Goal: Transaction & Acquisition: Purchase product/service

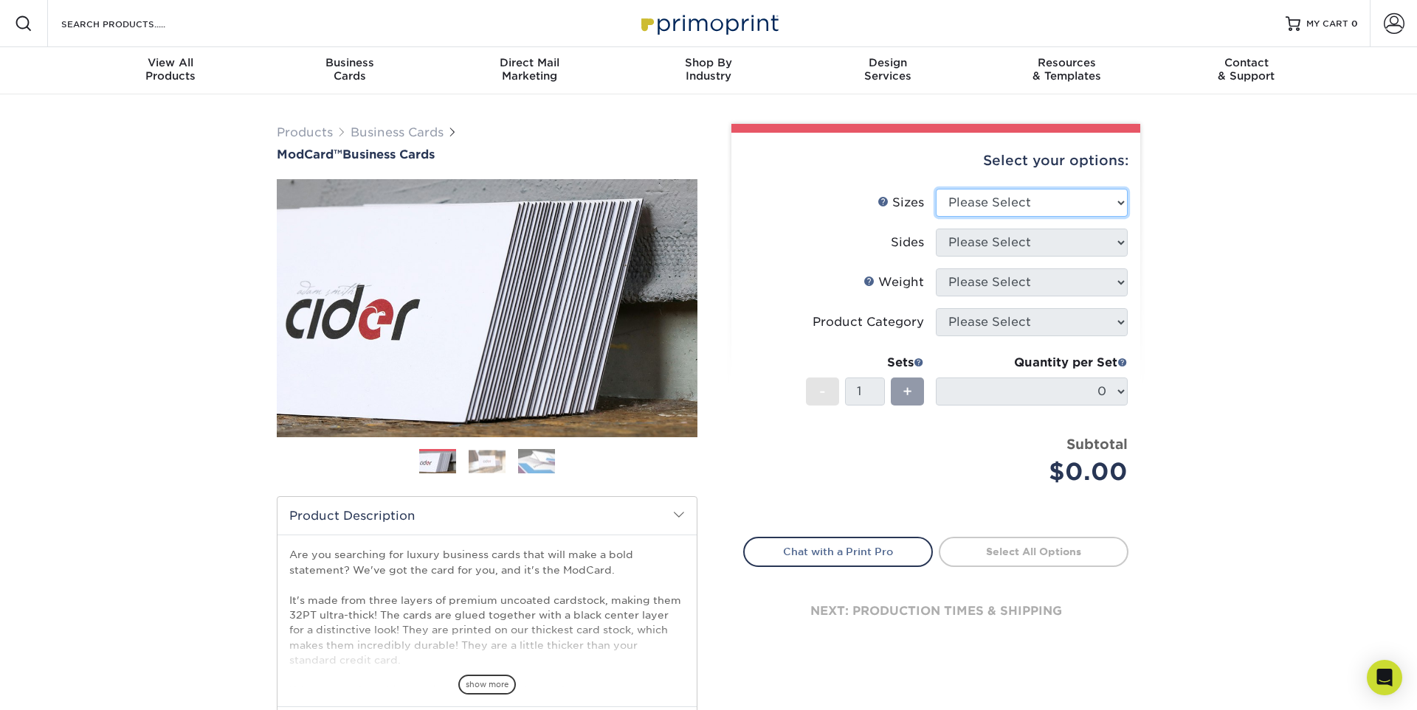
click at [1023, 199] on select "Please Select 1.5" x 3.5" - Mini 1.75" x 3.5" - Mini 2" x 2" - Square 2" x 3" -…" at bounding box center [1032, 203] width 192 height 28
select select "2.12x3.38"
click at [1044, 251] on select "Please Select Print Both Sides Print Front Only" at bounding box center [1032, 243] width 192 height 28
select select "13abbda7-1d64-4f25-8bb2-c179b224825d"
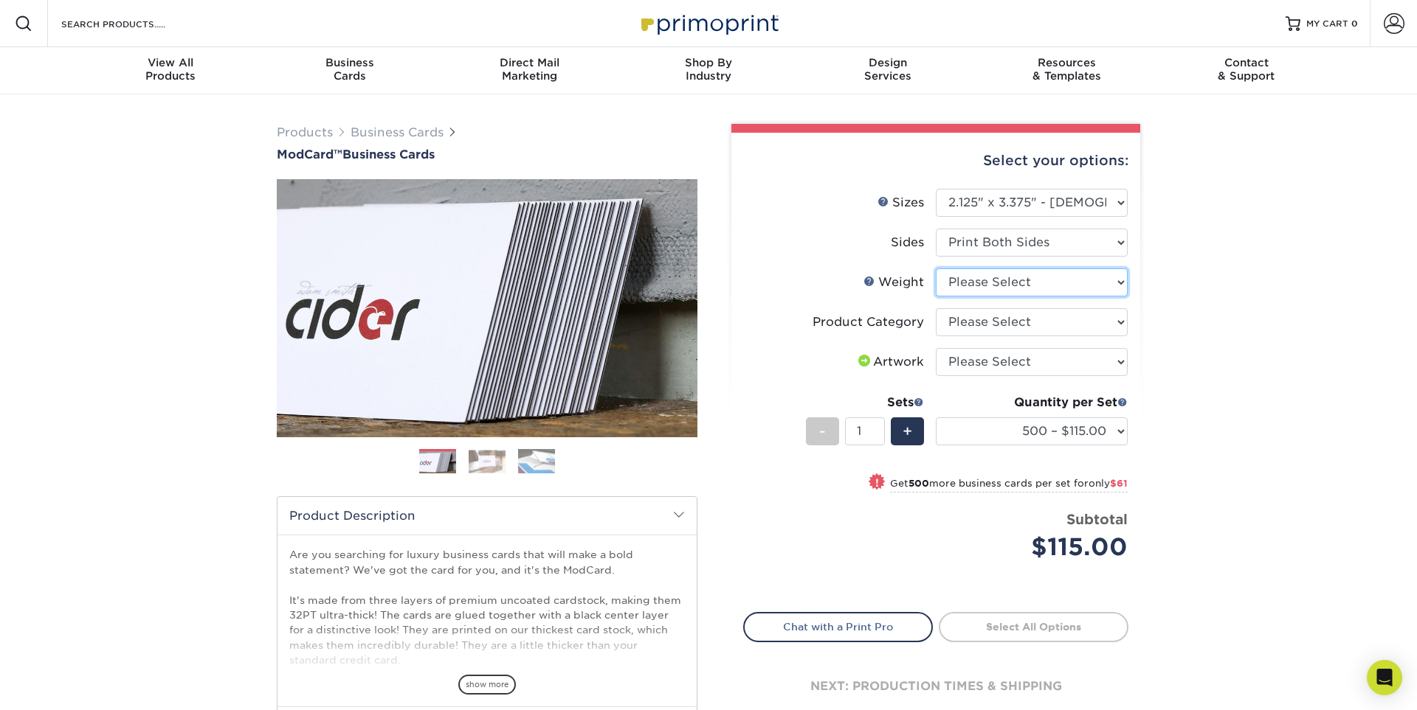
click at [1048, 286] on select "Please Select 32PTUCBLK" at bounding box center [1032, 283] width 192 height 28
select select "32PTUCBLK"
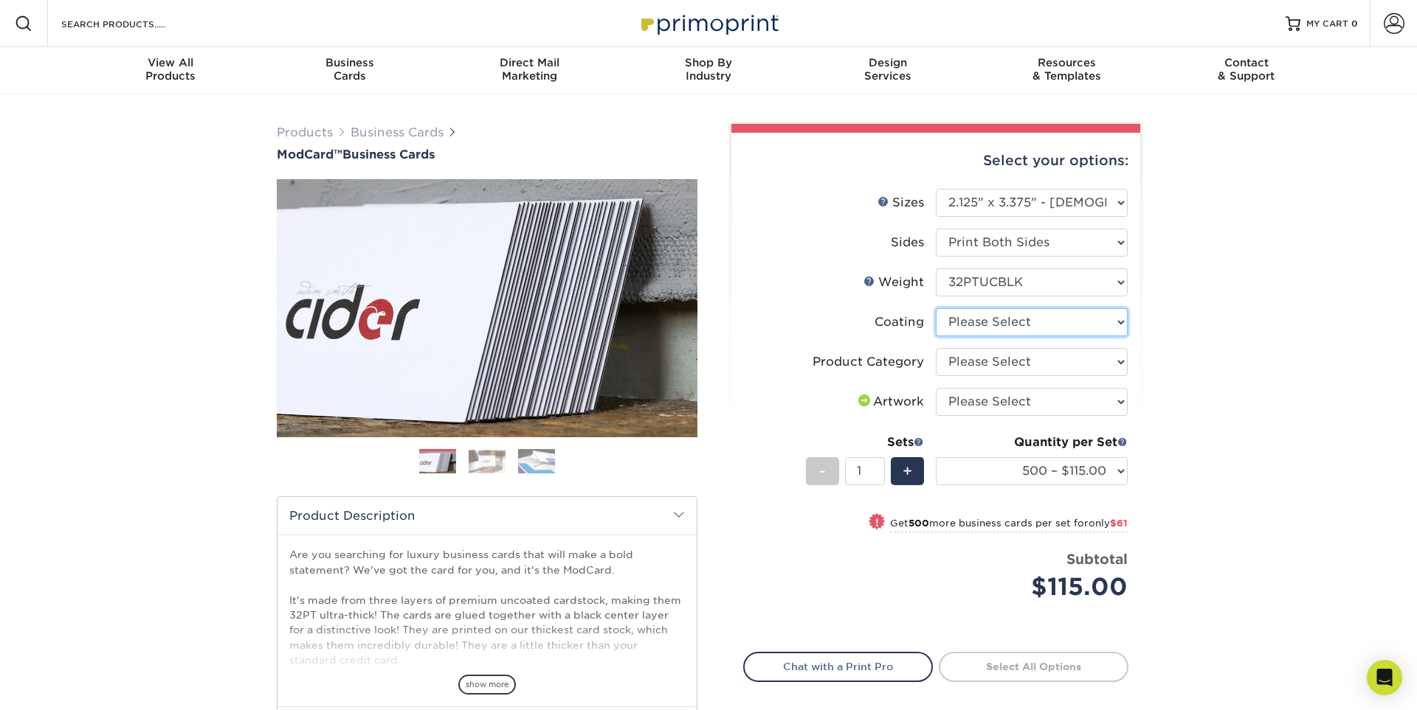
click at [1060, 325] on select at bounding box center [1032, 322] width 192 height 28
select select "3e7618de-abca-4bda-9f97-8b9129e913d8"
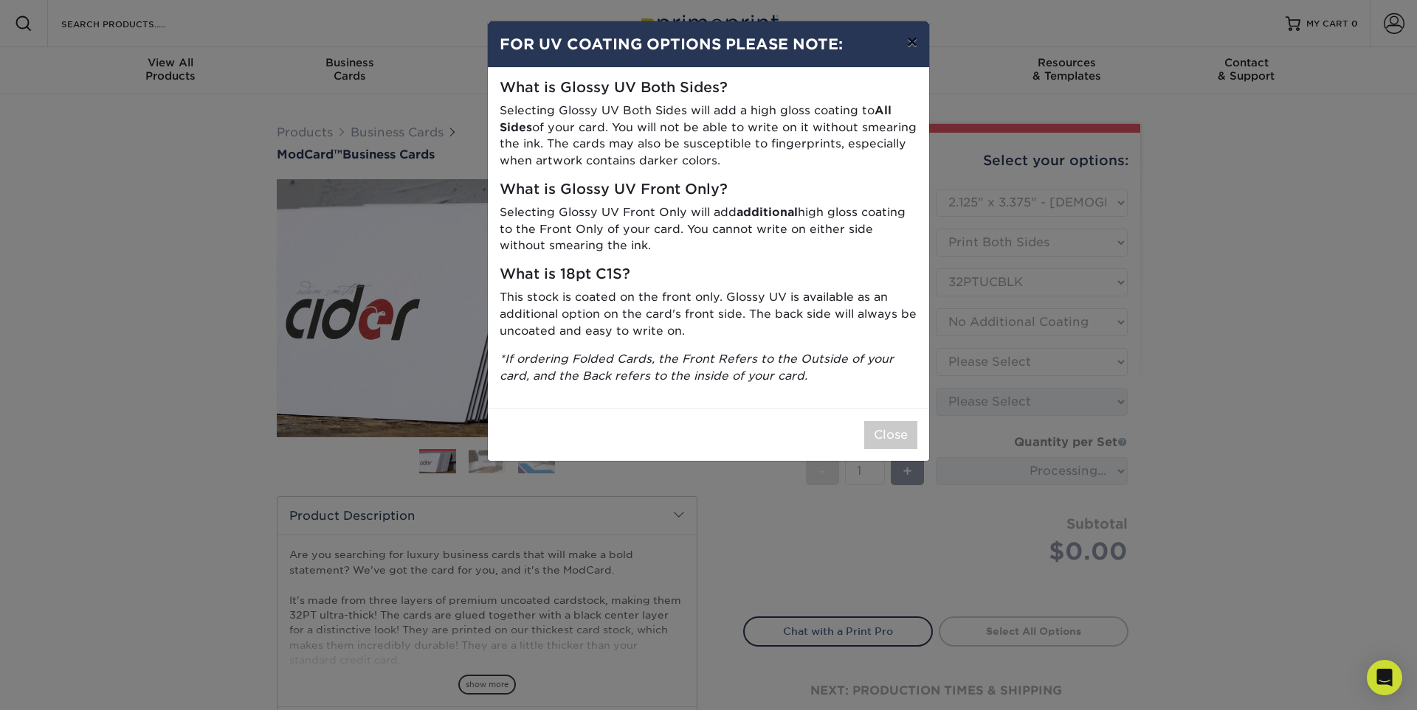
click at [908, 49] on button "×" at bounding box center [912, 41] width 34 height 41
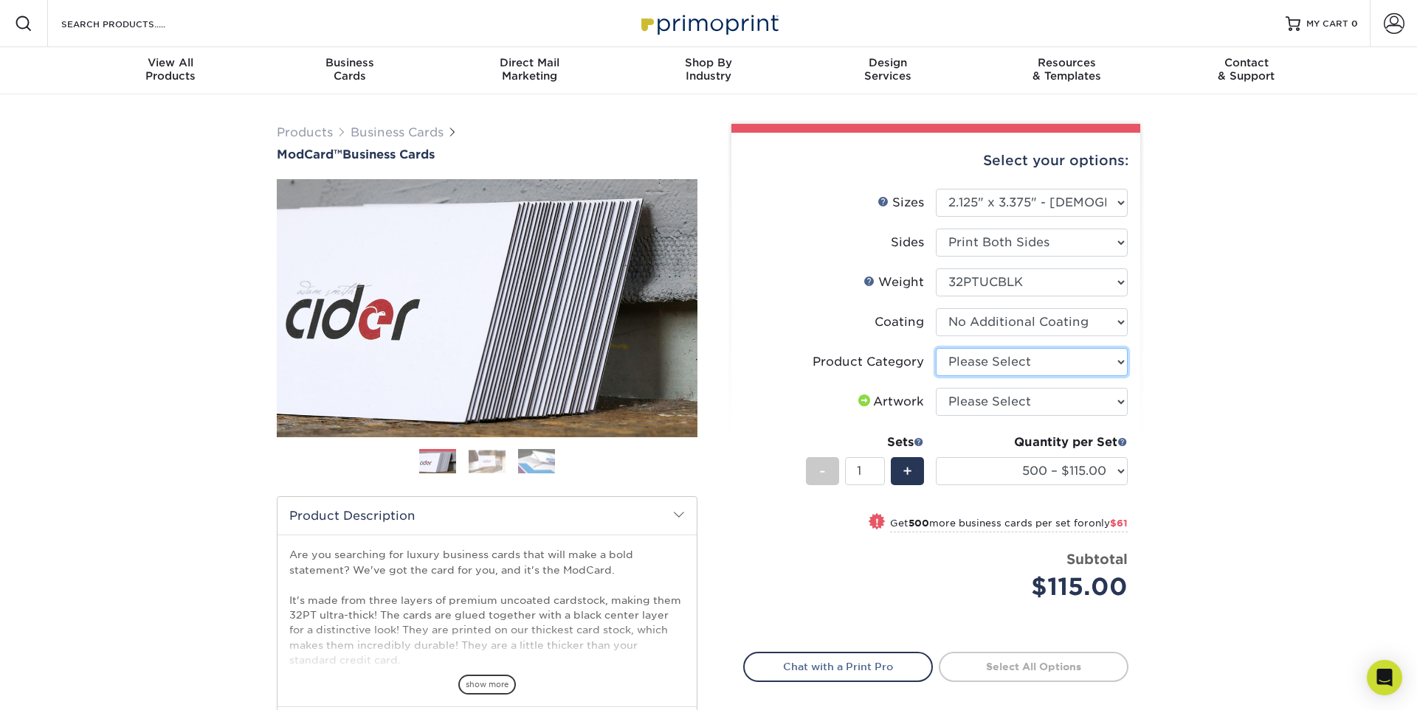
click at [1069, 364] on select "Please Select Business Cards" at bounding box center [1032, 362] width 192 height 28
select select "3b5148f1-0588-4f88-a218-97bcfdce65c1"
click at [1085, 404] on select "Please Select I will upload files I need a design - $100" at bounding box center [1032, 402] width 192 height 28
select select "upload"
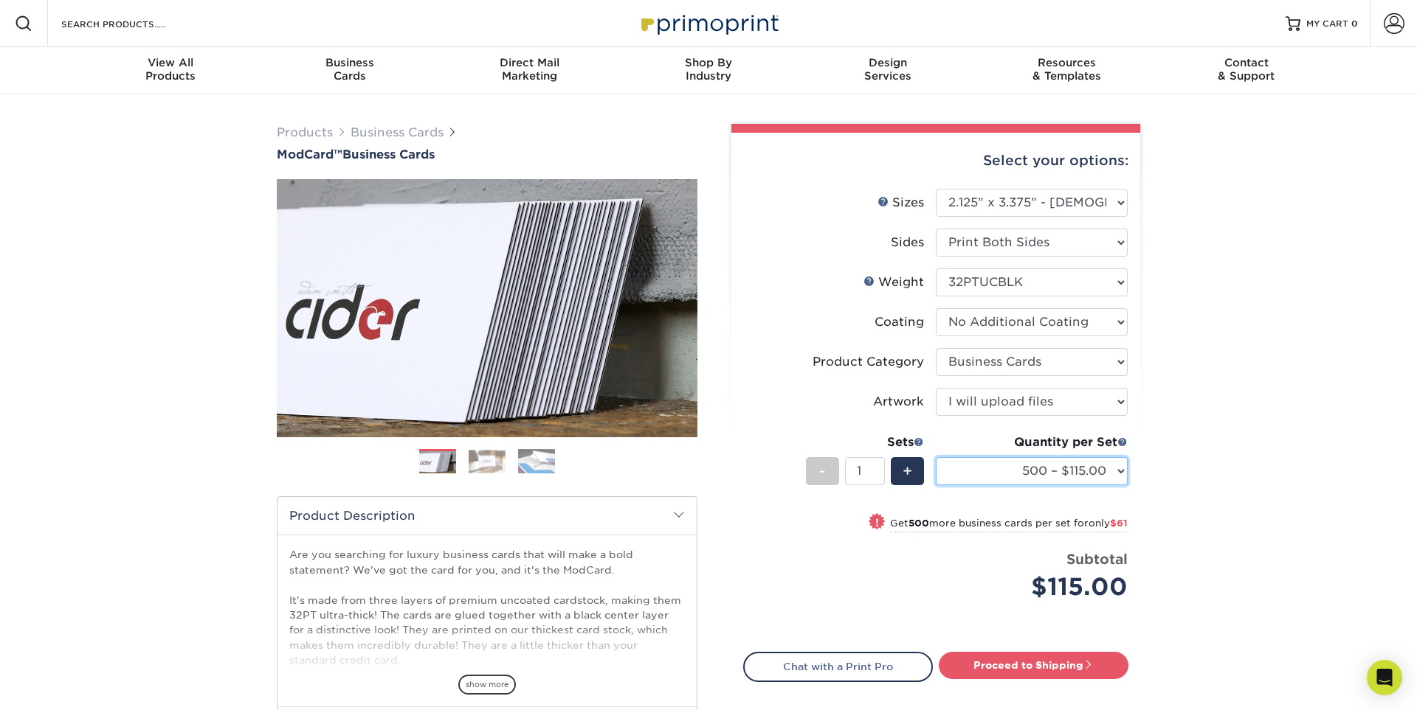
click at [1010, 469] on select "500 – $115.00 1000 – $176.00" at bounding box center [1032, 471] width 192 height 28
